Goal: Task Accomplishment & Management: Manage account settings

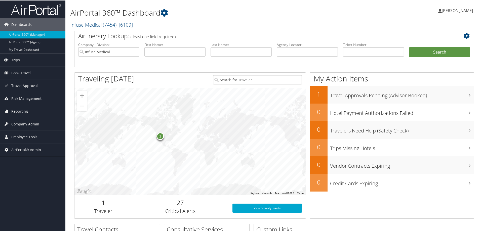
click at [130, 20] on h2 "Infuse Medical ( 7454 ) , [ 6109 ]" at bounding box center [206, 24] width 272 height 9
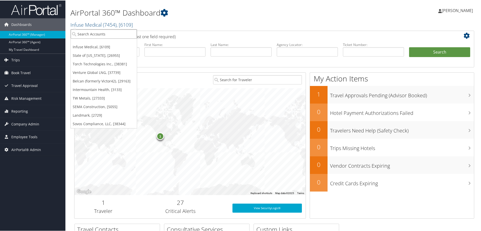
click at [81, 34] on input "search" at bounding box center [104, 33] width 66 height 9
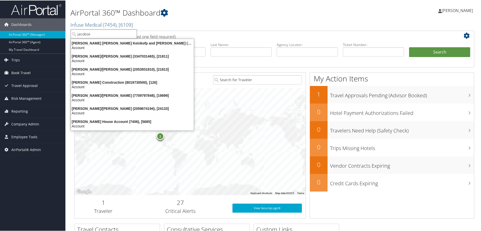
type input "jacobsen"
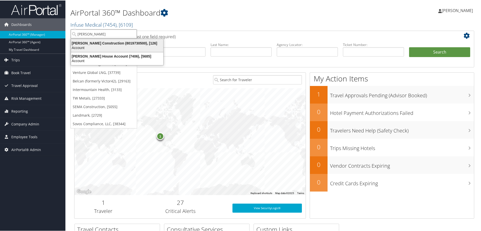
click at [91, 43] on div "Jacobsen Construction (8019730500), [126]" at bounding box center [117, 42] width 98 height 5
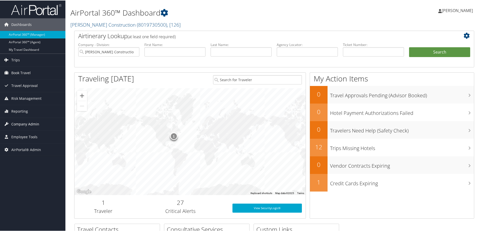
click at [16, 123] on span "Company Admin" at bounding box center [25, 123] width 28 height 13
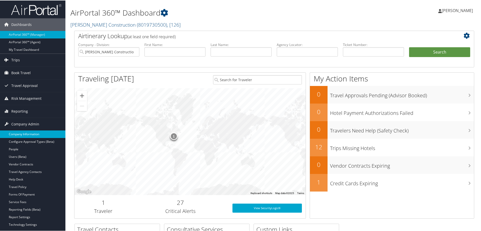
click at [21, 133] on link "Company Information" at bounding box center [32, 134] width 65 height 8
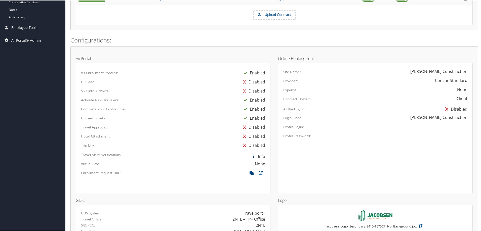
scroll to position [223, 0]
click at [251, 173] on icon at bounding box center [251, 173] width 9 height 7
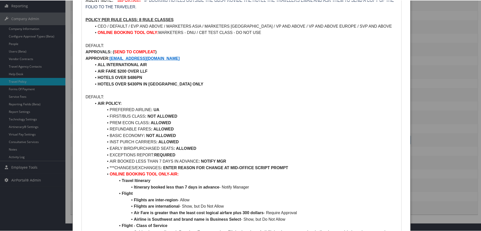
scroll to position [75, 0]
